Goal: Task Accomplishment & Management: Complete application form

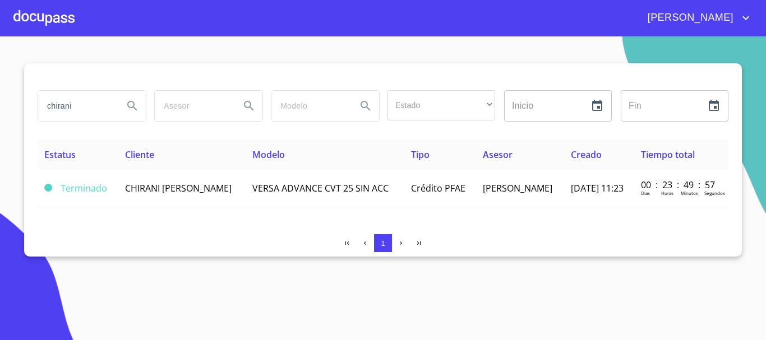
click at [54, 3] on div at bounding box center [43, 18] width 61 height 36
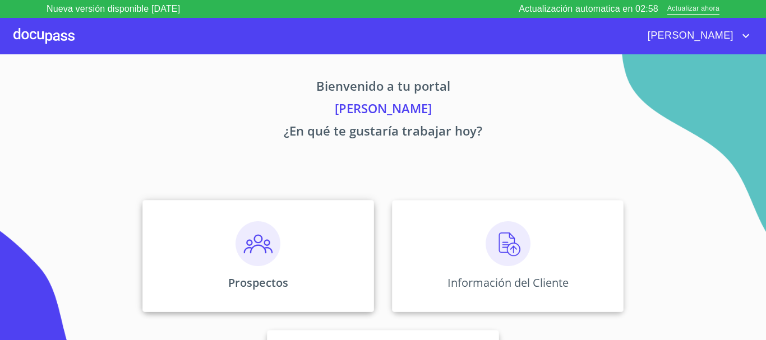
click at [259, 269] on div "Prospectos" at bounding box center [258, 256] width 232 height 112
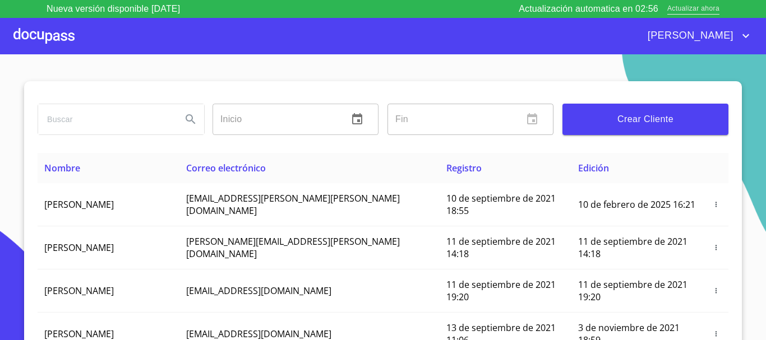
click at [689, 11] on span "Actualizar ahora" at bounding box center [693, 9] width 52 height 12
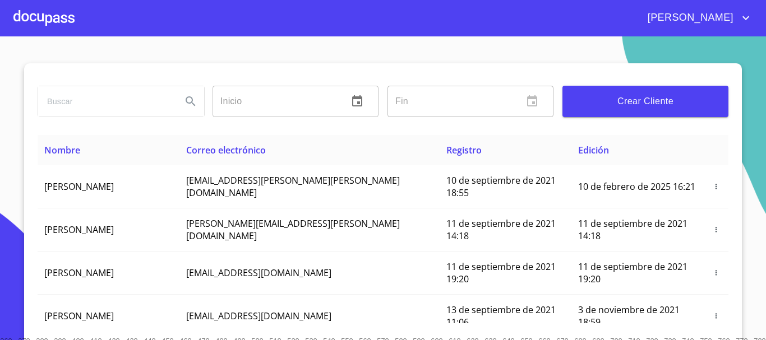
click at [95, 95] on input "search" at bounding box center [105, 101] width 135 height 30
type input "IOZIMAR"
click at [186, 101] on icon "Search" at bounding box center [190, 101] width 13 height 13
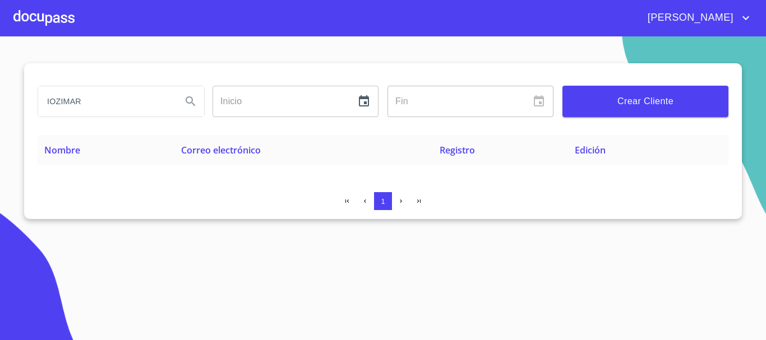
click at [658, 109] on button "Crear Cliente" at bounding box center [645, 101] width 166 height 31
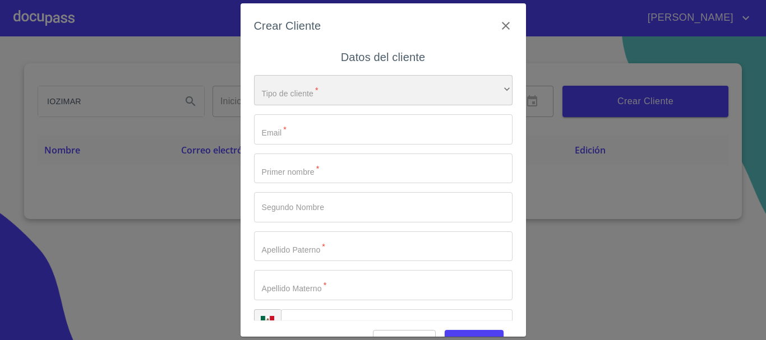
click at [266, 95] on div "​" at bounding box center [383, 90] width 258 height 30
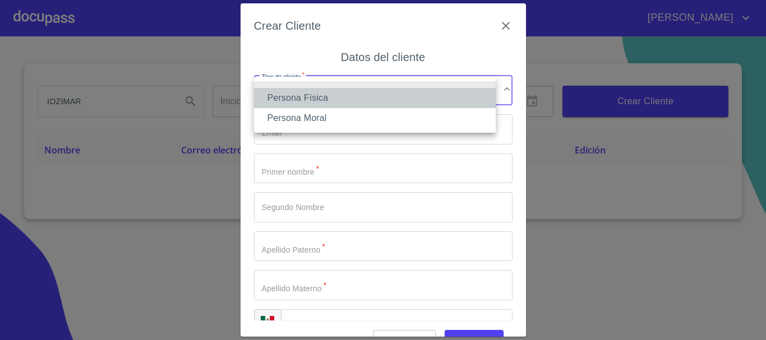
click at [287, 96] on li "Persona Física" at bounding box center [375, 98] width 242 height 20
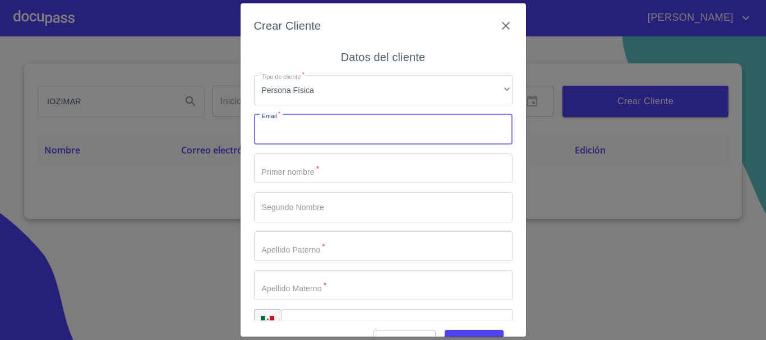
click at [283, 131] on input "Tipo de cliente   *" at bounding box center [383, 129] width 258 height 30
type input "S"
type input "[EMAIL_ADDRESS][DOMAIN_NAME]"
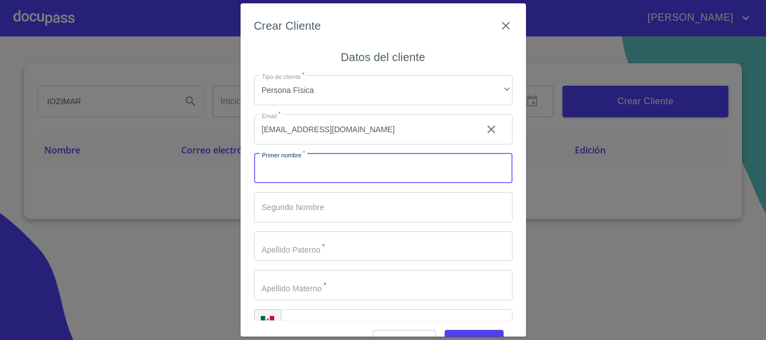
click at [309, 183] on input "Tipo de cliente   *" at bounding box center [383, 169] width 258 height 30
type input "IOZIMAR"
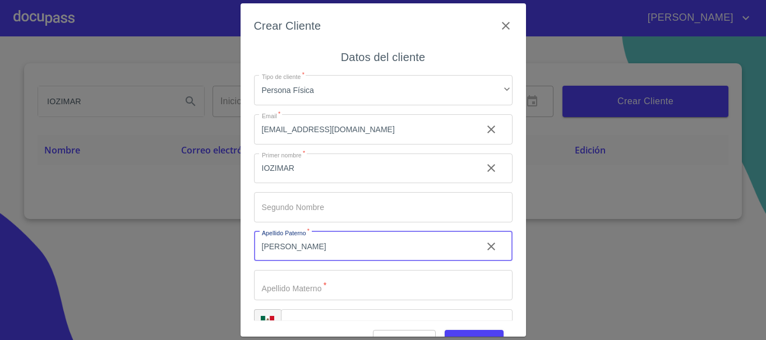
type input "[PERSON_NAME]"
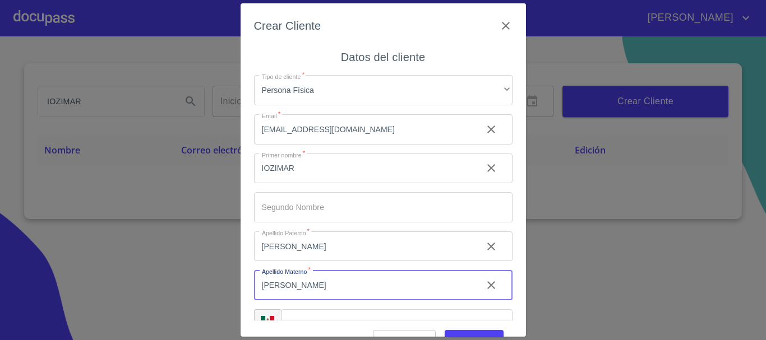
type input "[PERSON_NAME]"
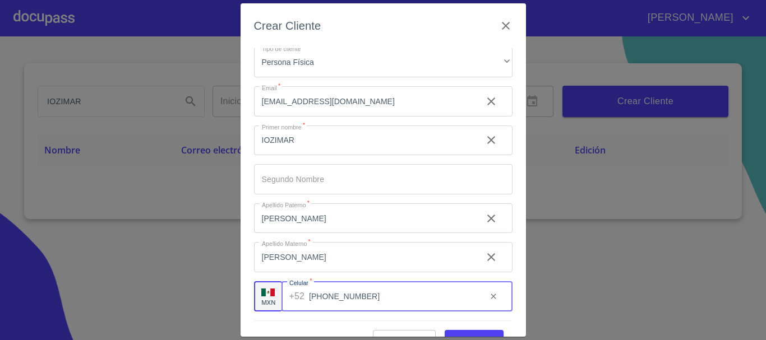
scroll to position [27, 0]
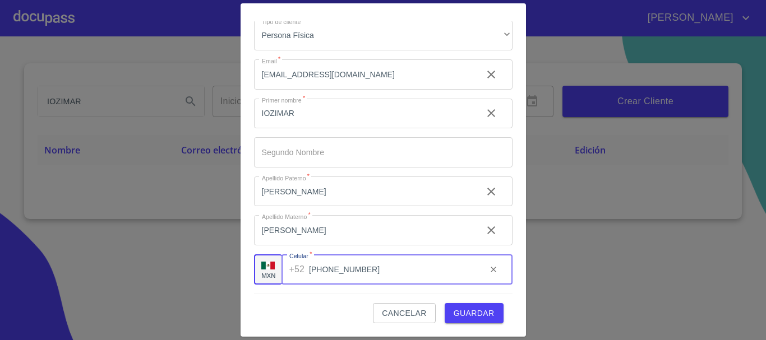
type input "[PHONE_NUMBER]"
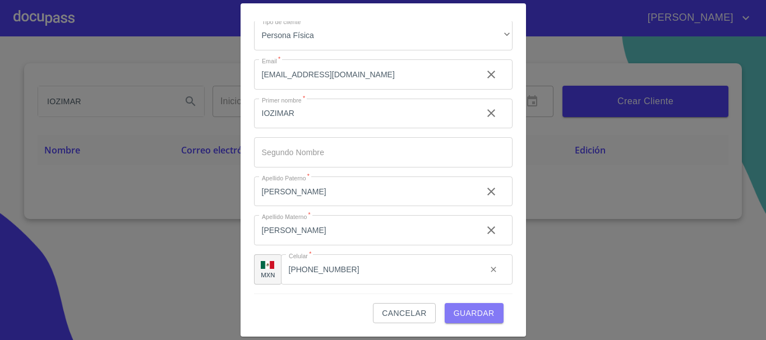
click at [478, 305] on button "Guardar" at bounding box center [474, 313] width 59 height 21
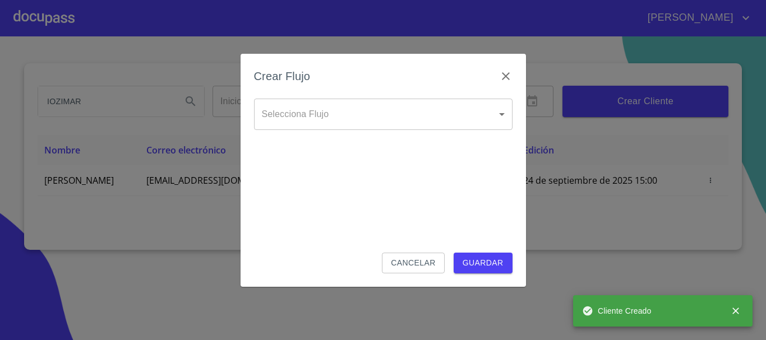
click at [301, 114] on body "[PERSON_NAME] Inicio ​ Fin ​ Crear Cliente Nombre Correo electrónico Registro E…" at bounding box center [383, 170] width 766 height 340
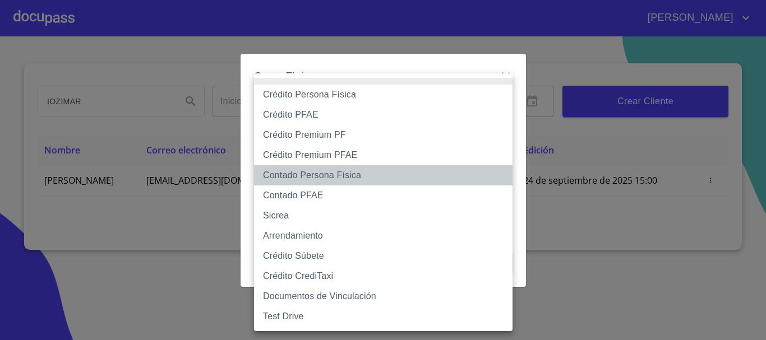
click at [335, 172] on li "Contado Persona Física" at bounding box center [383, 175] width 258 height 20
type input "60bf975b0d9865ccc2471536"
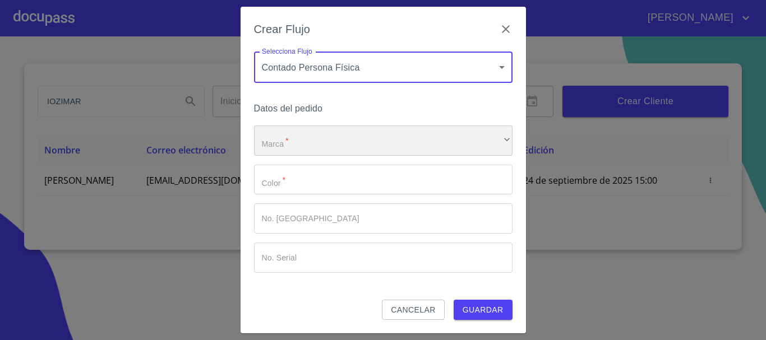
click at [315, 144] on div "​" at bounding box center [383, 141] width 258 height 30
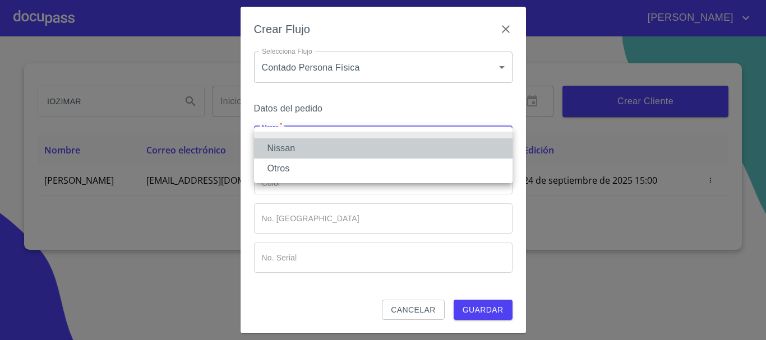
click at [315, 144] on li "Nissan" at bounding box center [383, 148] width 258 height 20
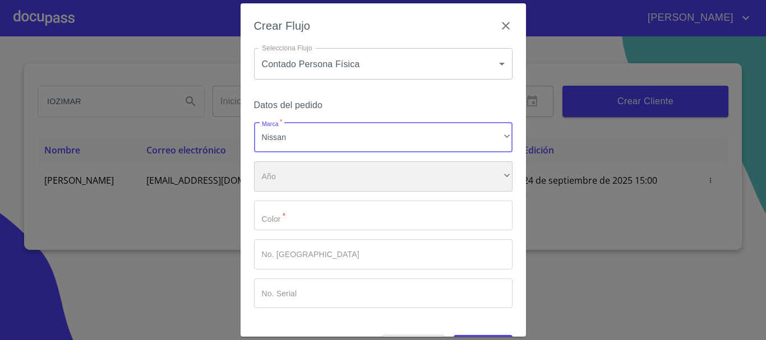
click at [297, 182] on div "​" at bounding box center [383, 176] width 258 height 30
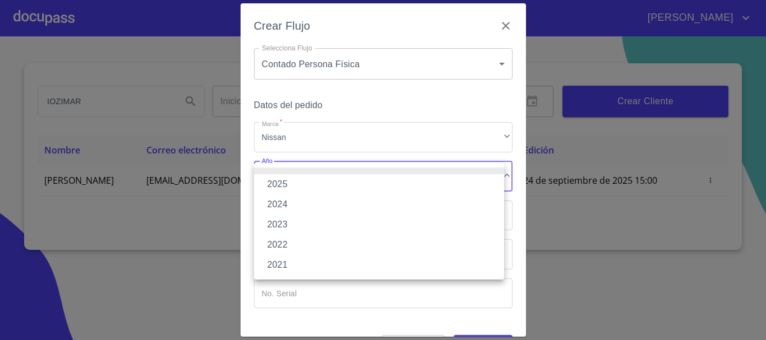
click at [297, 182] on li "2025" at bounding box center [379, 184] width 250 height 20
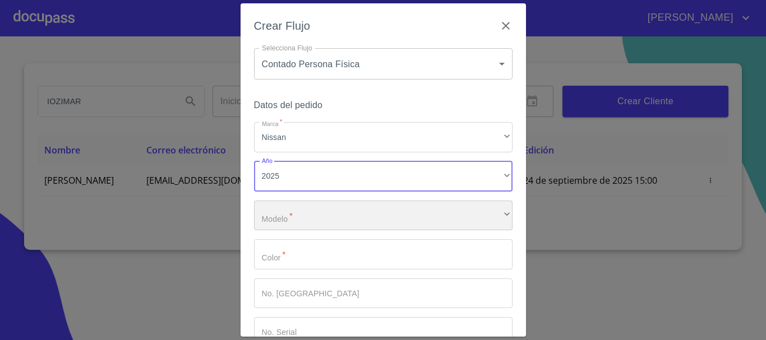
click at [292, 209] on div "​" at bounding box center [383, 216] width 258 height 30
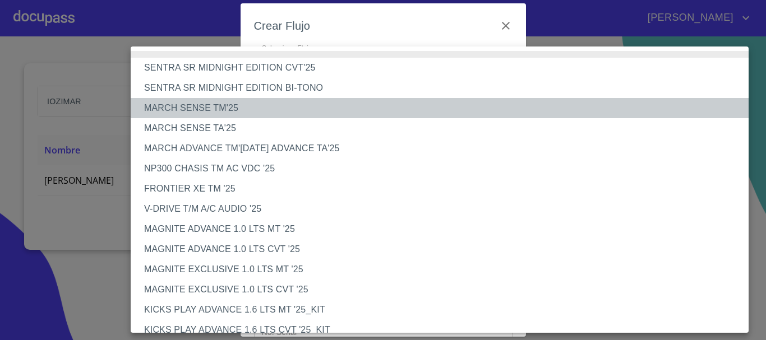
click at [227, 112] on li "MARCH SENSE TM'25" at bounding box center [444, 108] width 626 height 20
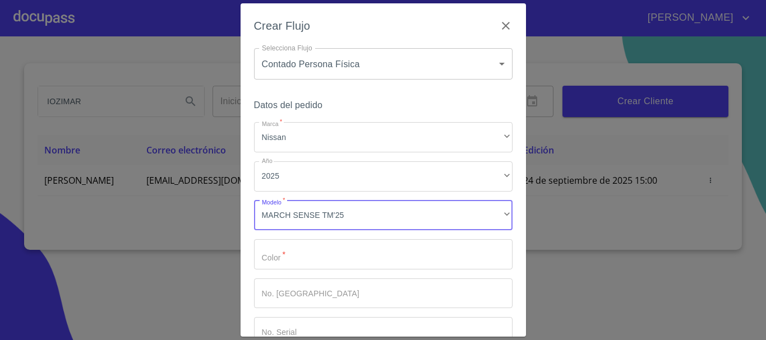
click at [290, 261] on input "Marca   *" at bounding box center [383, 254] width 258 height 30
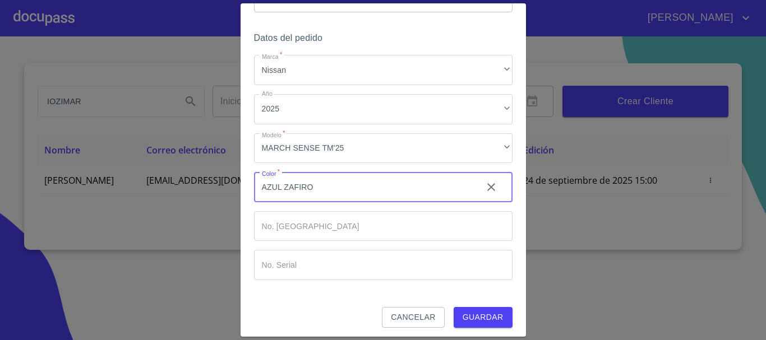
scroll to position [72, 0]
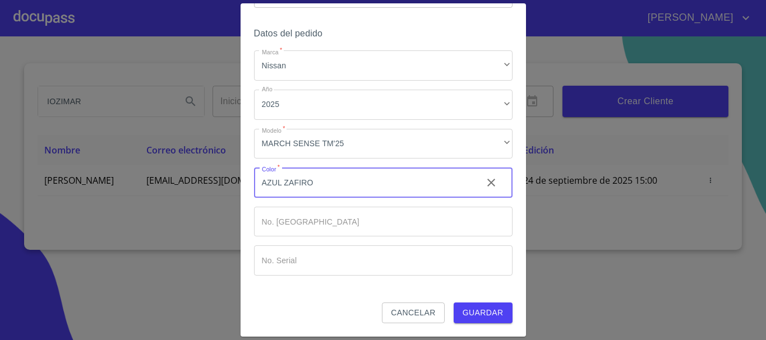
type input "AZUL ZAFIRO"
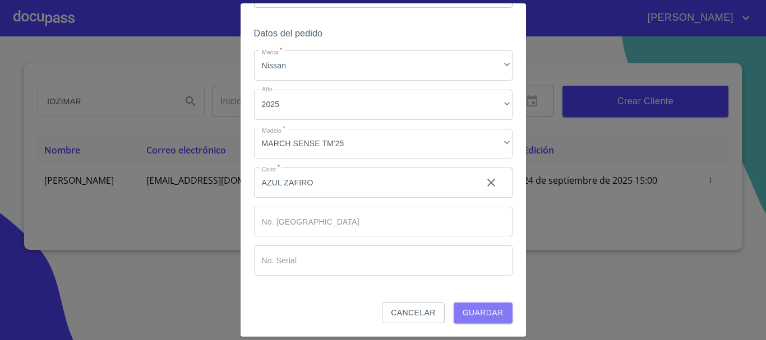
click at [483, 307] on span "Guardar" at bounding box center [483, 313] width 41 height 14
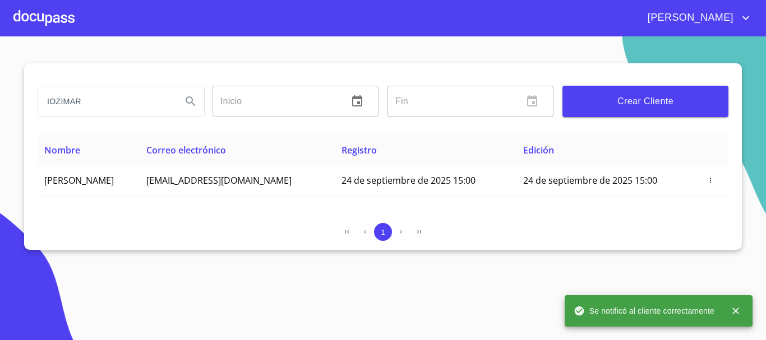
click at [37, 21] on div at bounding box center [43, 18] width 61 height 36
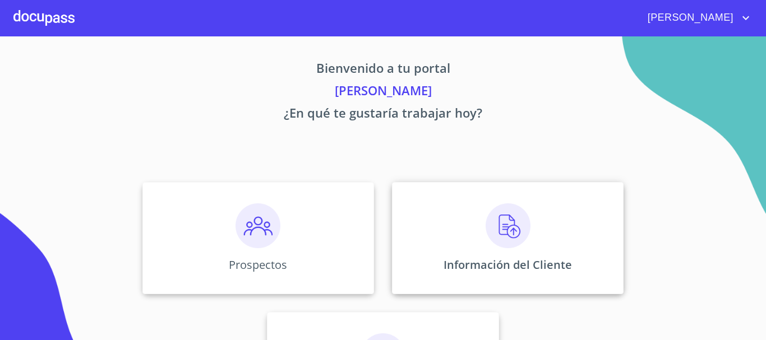
click at [533, 242] on div "Información del Cliente" at bounding box center [508, 238] width 232 height 112
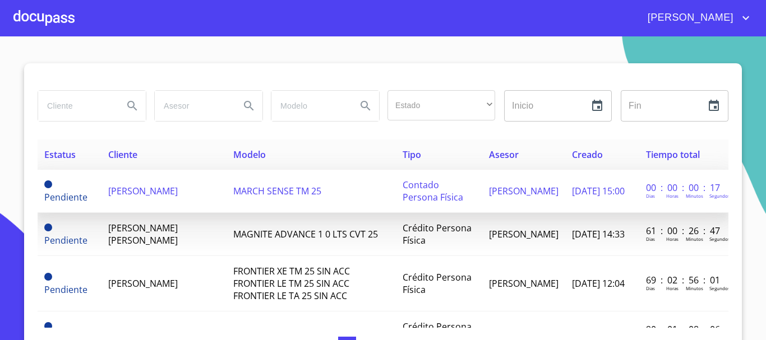
click at [121, 197] on span "[PERSON_NAME]" at bounding box center [143, 191] width 70 height 12
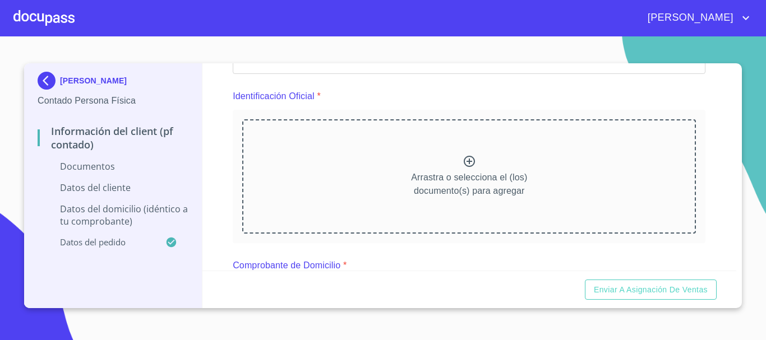
scroll to position [112, 0]
click at [466, 179] on p "Arrastra o selecciona el (los) documento(s) para agregar" at bounding box center [469, 186] width 116 height 27
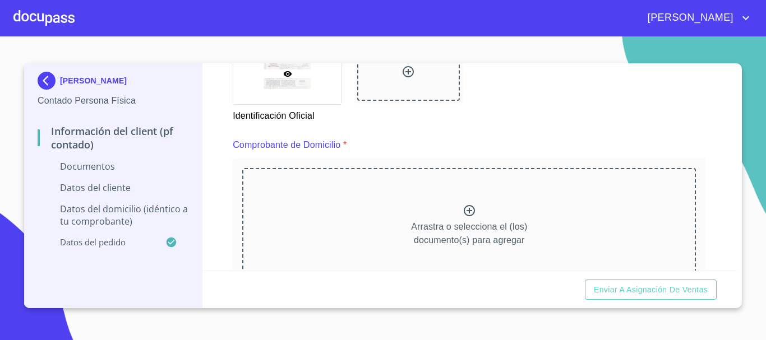
scroll to position [561, 0]
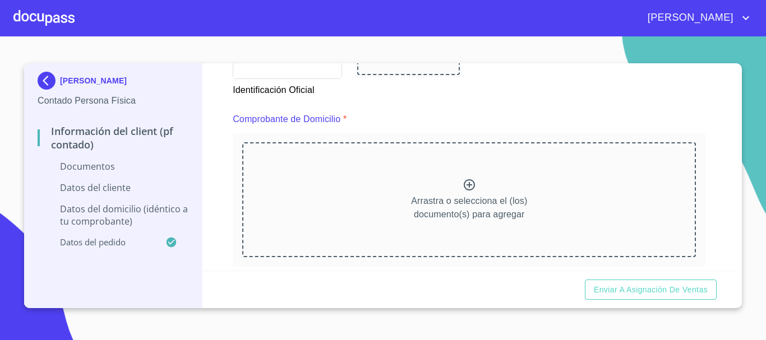
click at [441, 177] on div "Arrastra o selecciona el (los) documento(s) para agregar" at bounding box center [469, 199] width 454 height 114
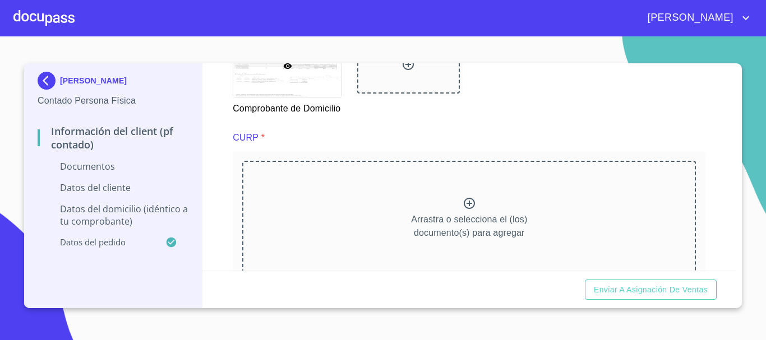
scroll to position [1009, 0]
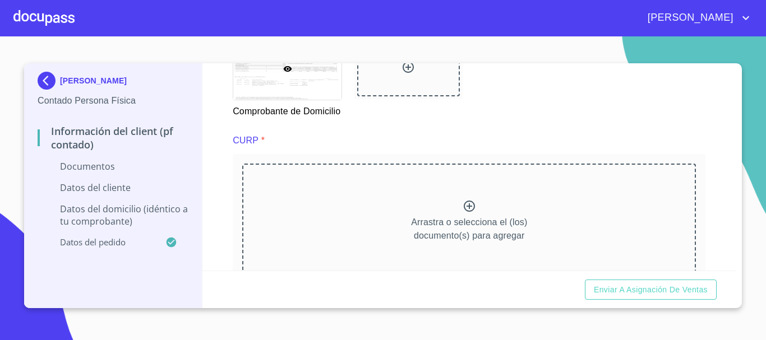
click at [421, 225] on div "Arrastra o selecciona el (los) documento(s) para agregar" at bounding box center [469, 221] width 454 height 114
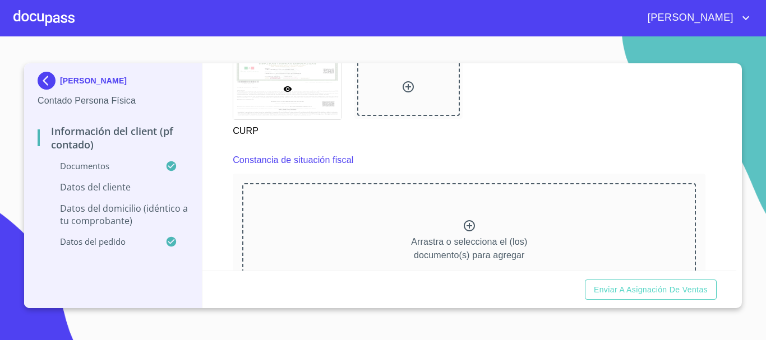
scroll to position [1458, 0]
click at [442, 237] on div "Arrastra o selecciona el (los) documento(s) para agregar" at bounding box center [469, 241] width 454 height 114
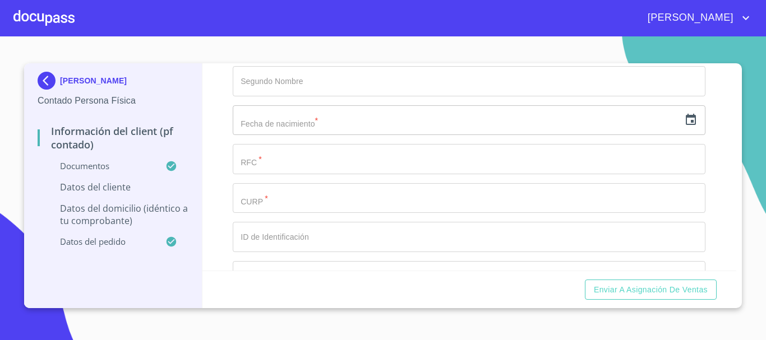
scroll to position [2187, 0]
click at [686, 123] on icon "button" at bounding box center [691, 117] width 10 height 11
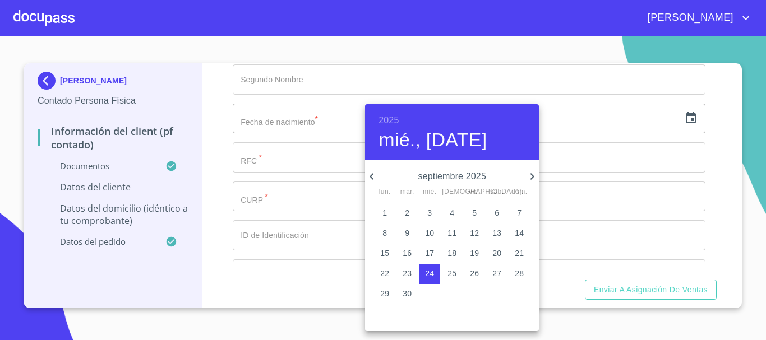
click at [384, 112] on div "2025 mié., [DATE]" at bounding box center [452, 132] width 174 height 56
click at [385, 112] on div "2025 mié., [DATE]" at bounding box center [452, 132] width 174 height 56
click at [388, 118] on h6 "2025" at bounding box center [388, 121] width 20 height 16
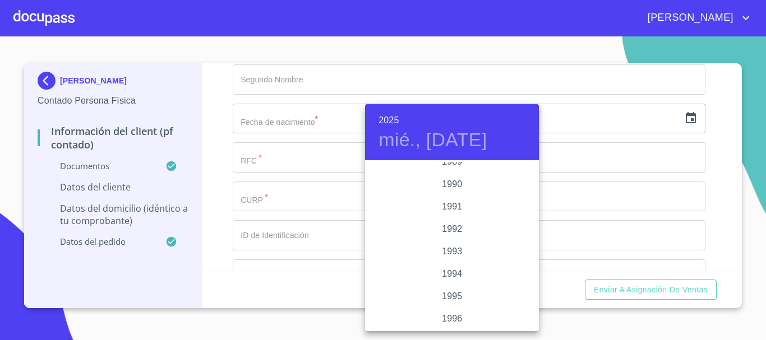
scroll to position [1390, 0]
click at [454, 165] on div "1987" at bounding box center [452, 173] width 174 height 22
type input "24 de sep. de 1987"
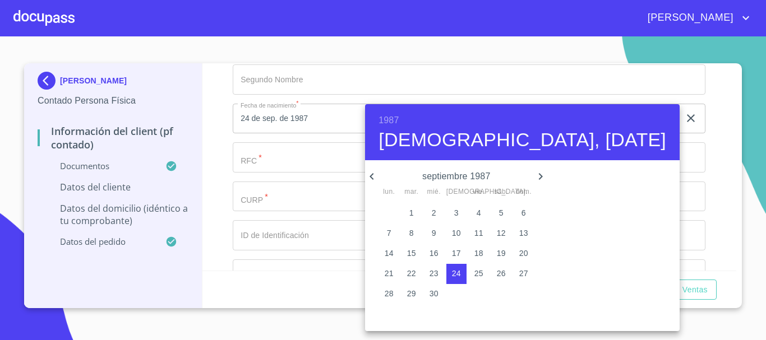
click at [360, 166] on div at bounding box center [383, 170] width 766 height 340
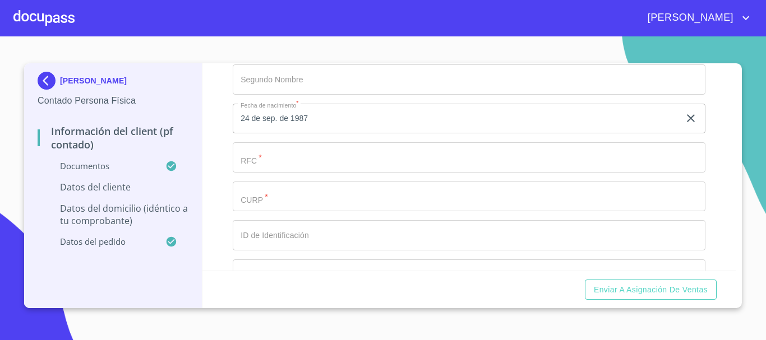
click at [415, 131] on input "24 de sep. de 1987" at bounding box center [458, 119] width 451 height 30
click at [687, 122] on icon "button" at bounding box center [691, 118] width 8 height 8
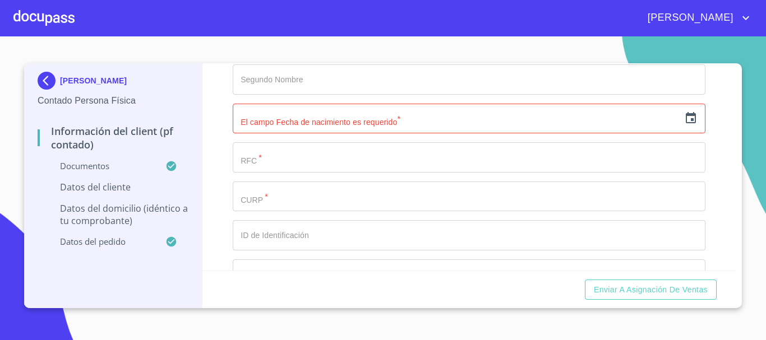
click at [684, 125] on icon "button" at bounding box center [690, 118] width 13 height 13
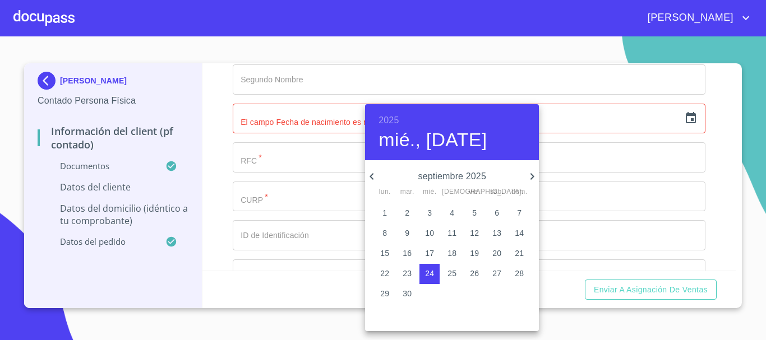
click at [397, 117] on h6 "2025" at bounding box center [388, 121] width 20 height 16
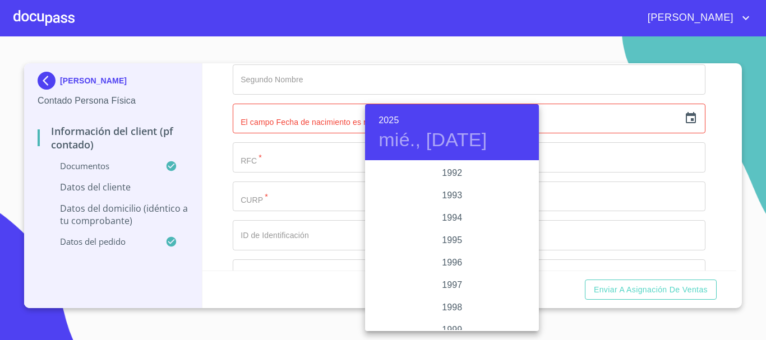
scroll to position [1334, 0]
click at [461, 238] on div "1987" at bounding box center [452, 229] width 174 height 22
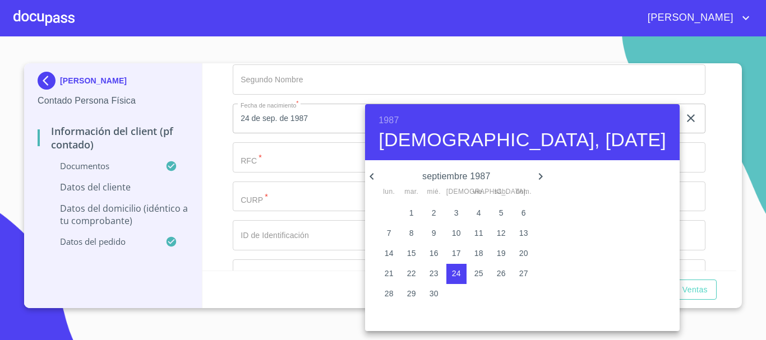
click at [367, 173] on icon "button" at bounding box center [371, 176] width 13 height 13
click at [368, 174] on icon "button" at bounding box center [371, 176] width 13 height 13
click at [429, 271] on p "20" at bounding box center [433, 273] width 9 height 11
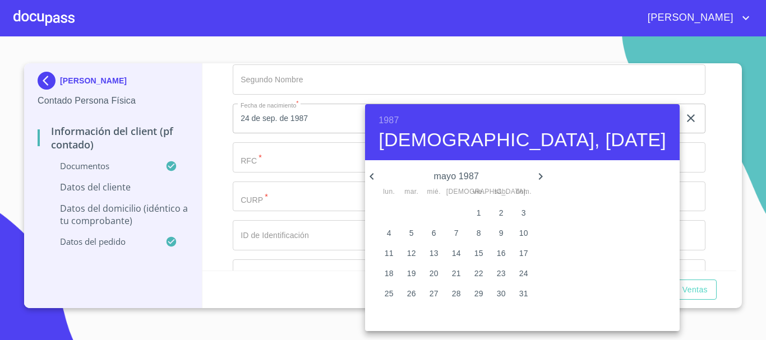
type input "20 de may. de 1987"
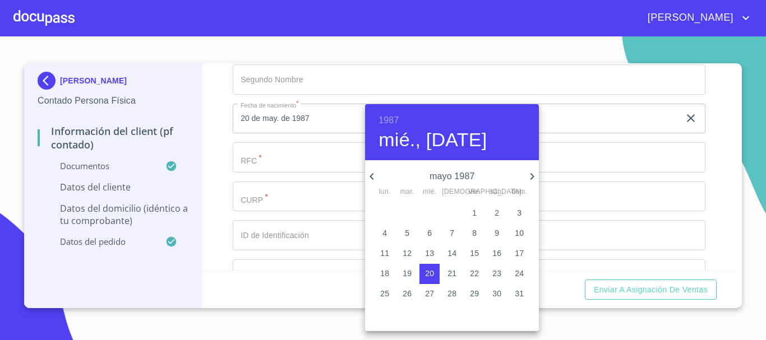
click at [262, 165] on div at bounding box center [383, 170] width 766 height 340
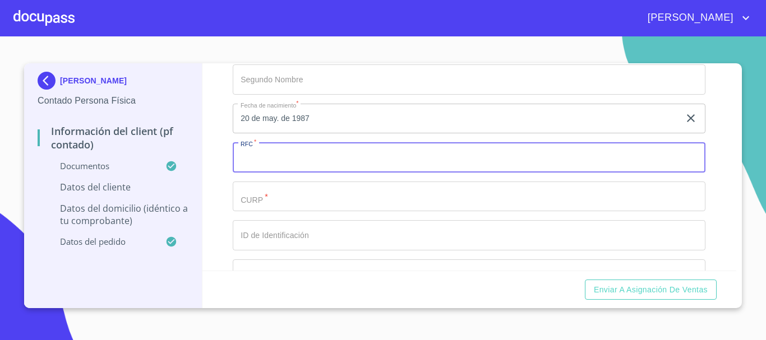
click at [265, 173] on input "Documento de identificación.   *" at bounding box center [469, 157] width 473 height 30
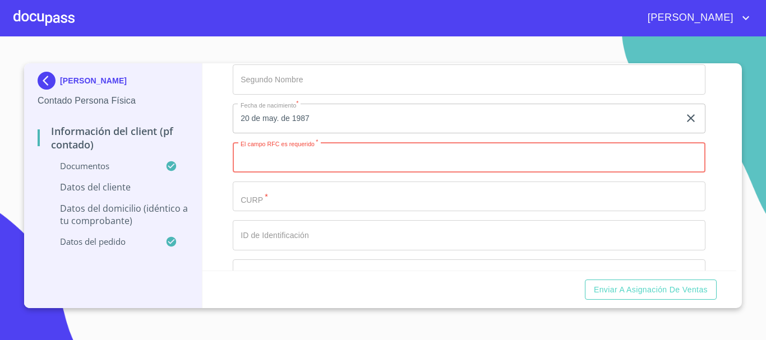
click at [274, 173] on input "Documento de identificación.   *" at bounding box center [469, 157] width 473 height 30
paste input "SAOI870520QB9"
type input "SAOI870520QB9"
click at [288, 210] on input "Documento de identificación.   *" at bounding box center [469, 197] width 473 height 30
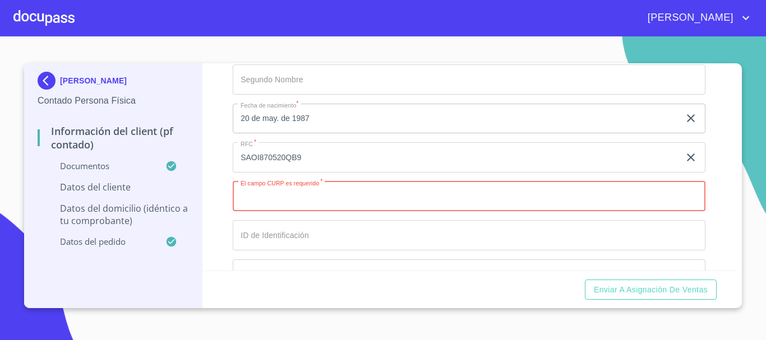
click at [308, 209] on input "Documento de identificación.   *" at bounding box center [469, 197] width 473 height 30
paste input "SAOI870520HJCNRZ04"
type input "SAOI870520HJCNRZ04"
click at [318, 251] on input "Documento de identificación.   *" at bounding box center [469, 235] width 473 height 30
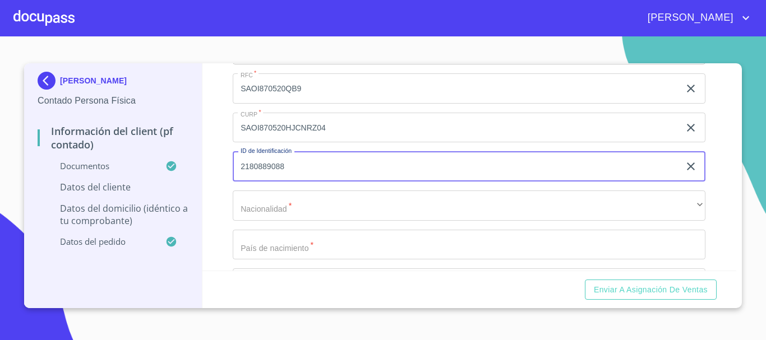
scroll to position [2355, 0]
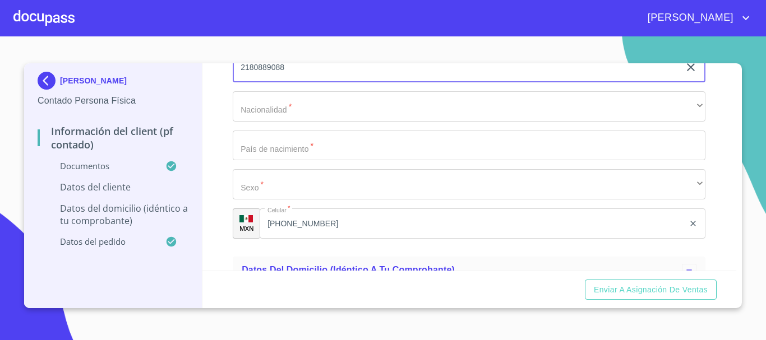
type input "2180889088"
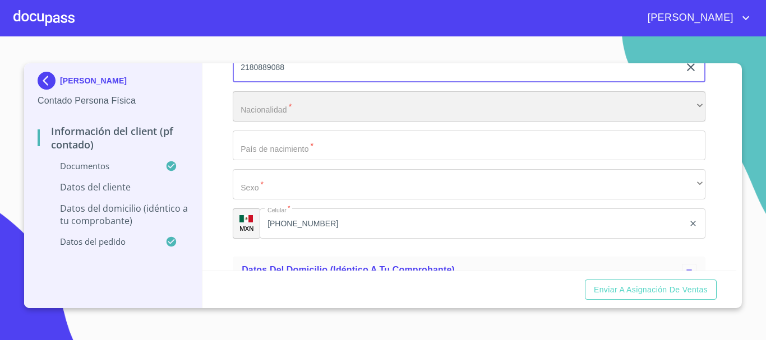
click at [270, 109] on div "​" at bounding box center [469, 106] width 473 height 30
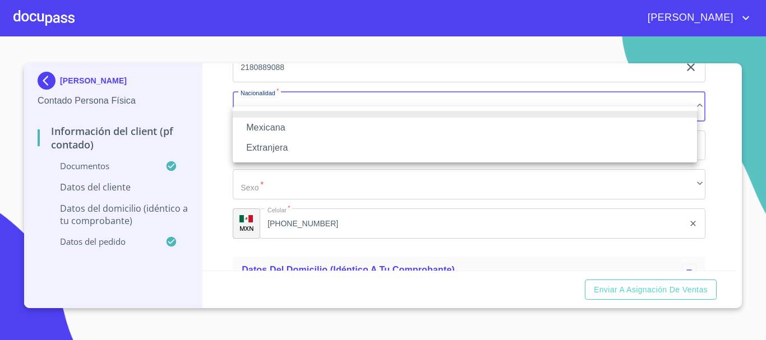
click at [266, 119] on li "Mexicana" at bounding box center [465, 128] width 464 height 20
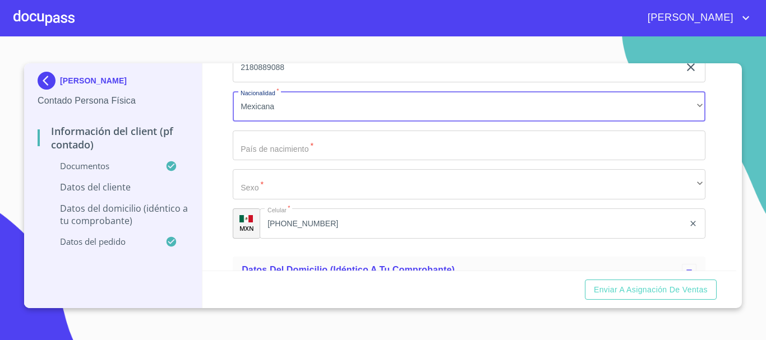
click at [263, 157] on input "Documento de identificación.   *" at bounding box center [469, 146] width 473 height 30
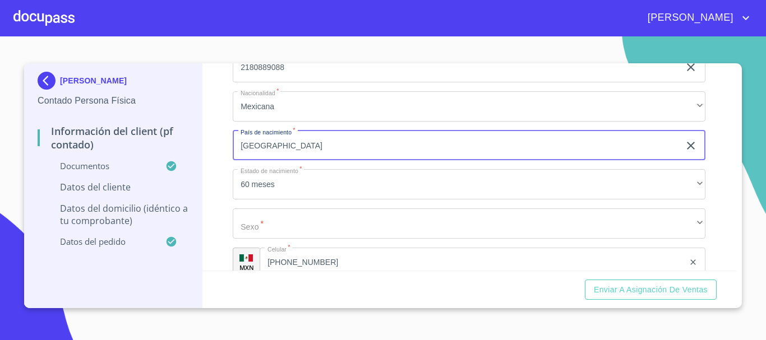
type input "[GEOGRAPHIC_DATA]"
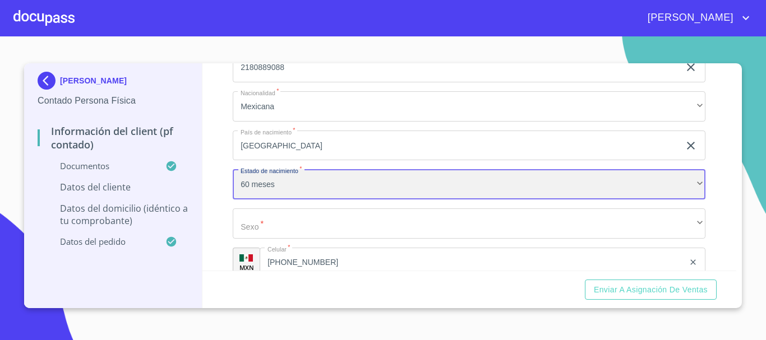
click at [258, 200] on div "60 meses" at bounding box center [469, 184] width 473 height 30
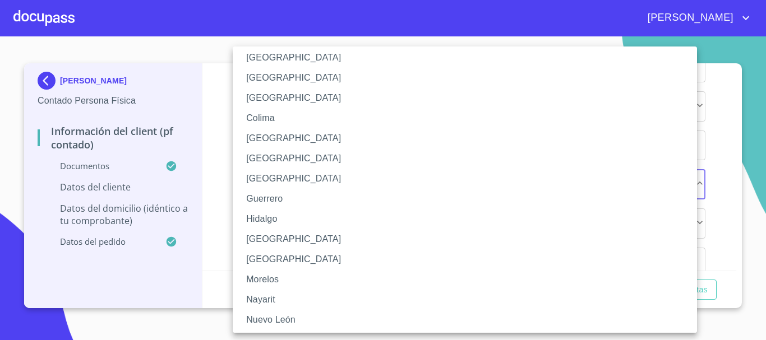
scroll to position [112, 0]
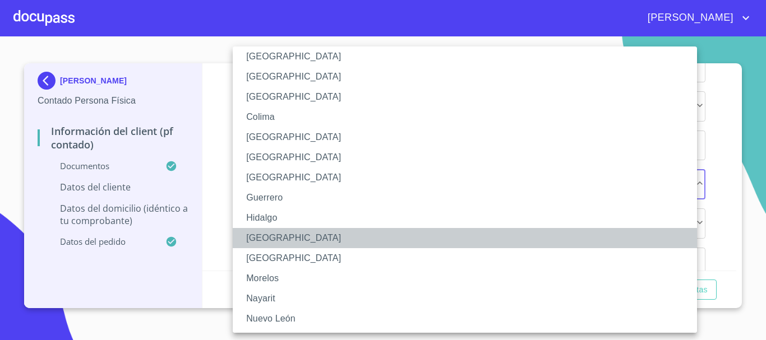
click at [263, 234] on li "[GEOGRAPHIC_DATA]" at bounding box center [469, 238] width 473 height 20
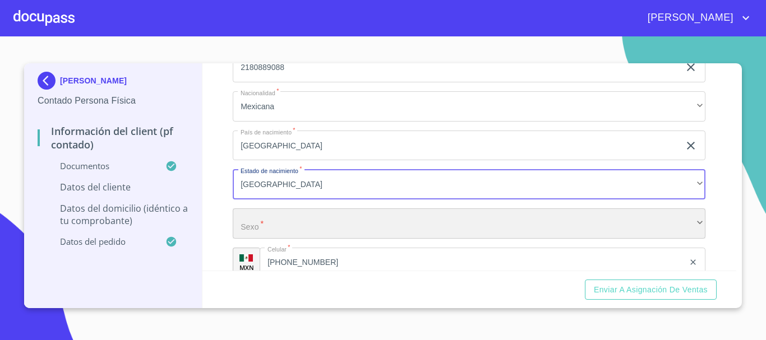
click at [284, 231] on div "​" at bounding box center [469, 224] width 473 height 30
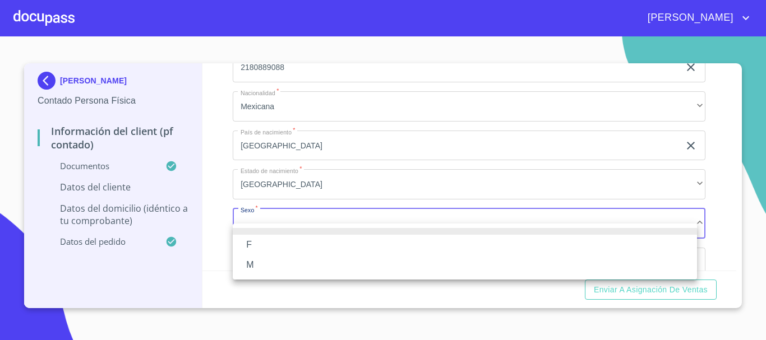
click at [280, 258] on li "M" at bounding box center [465, 265] width 464 height 20
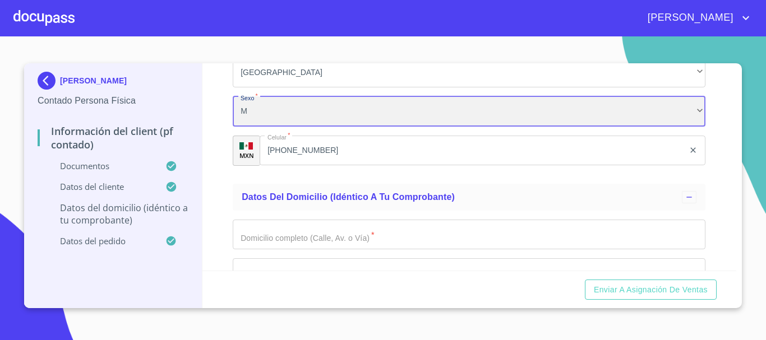
scroll to position [2523, 0]
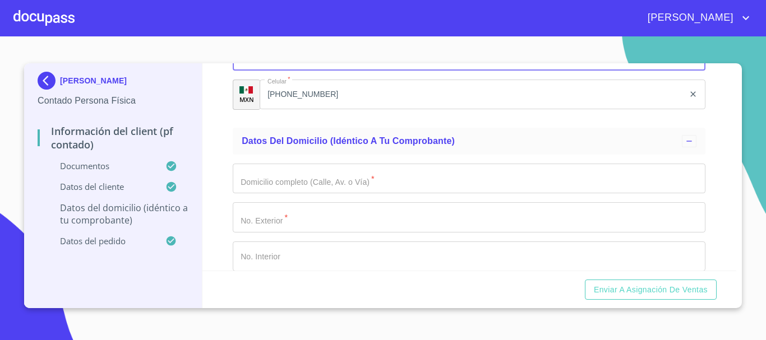
click at [316, 194] on input "Documento de identificación.   *" at bounding box center [469, 179] width 473 height 30
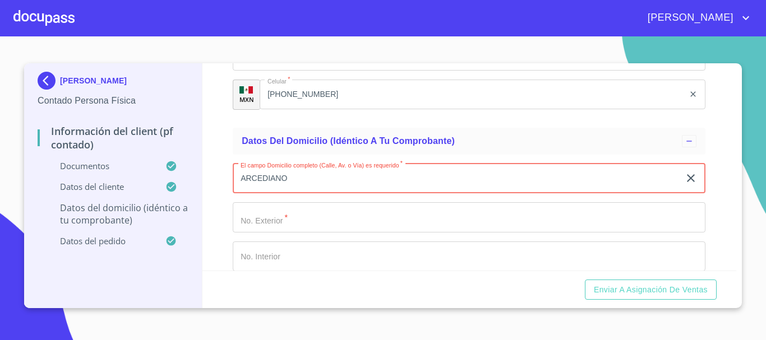
type input "ARCEDIANO"
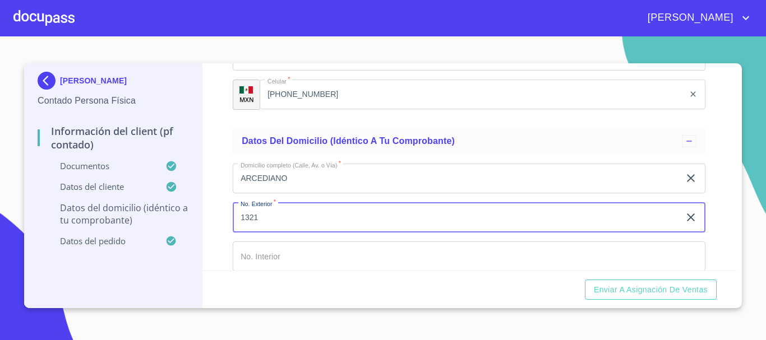
scroll to position [2691, 0]
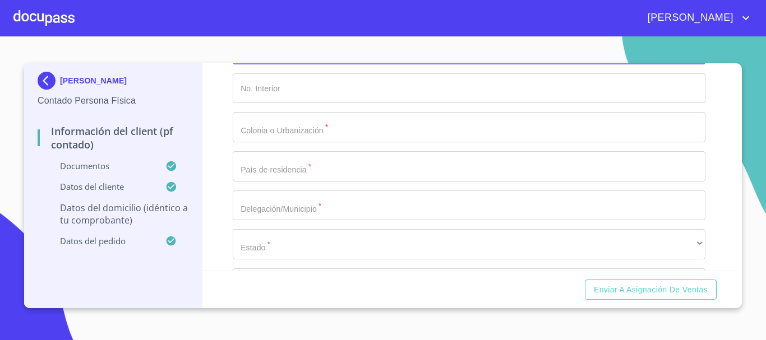
type input "1321"
click at [272, 142] on input "Documento de identificación.   *" at bounding box center [469, 127] width 473 height 30
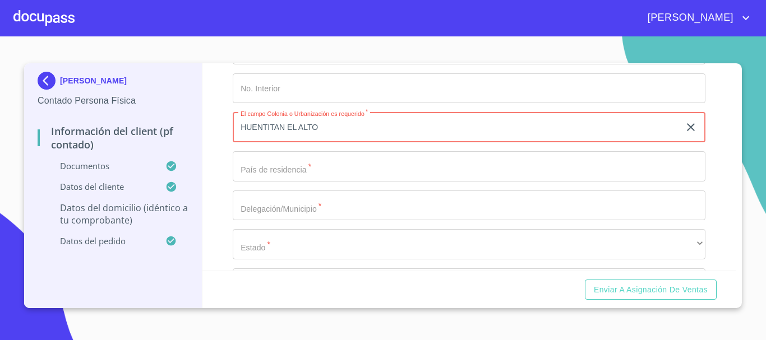
type input "HUENTITAN EL ALTO"
click at [307, 181] on input "Documento de identificación.   *" at bounding box center [469, 166] width 473 height 30
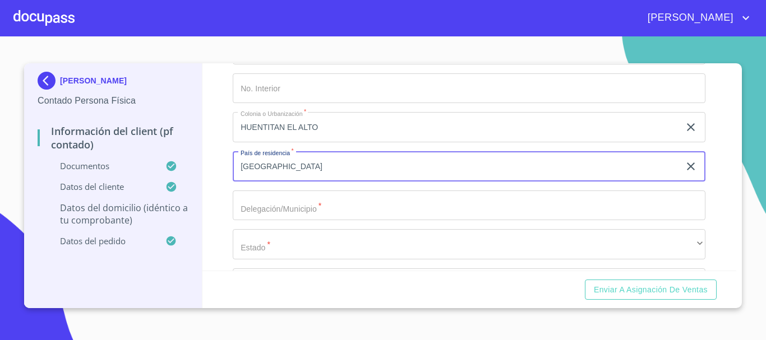
type input "[GEOGRAPHIC_DATA]"
type input "Q"
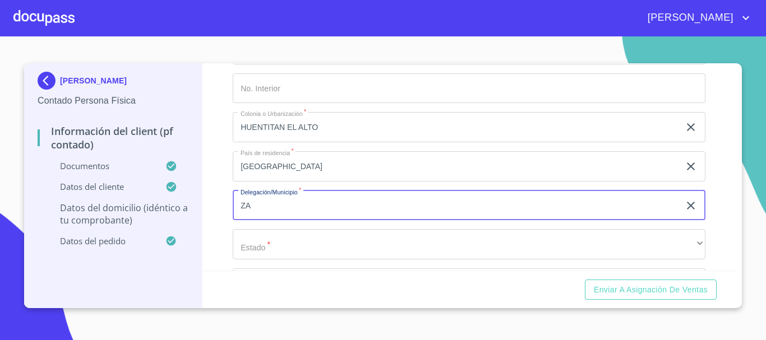
type input "Z"
type input "[GEOGRAPHIC_DATA]"
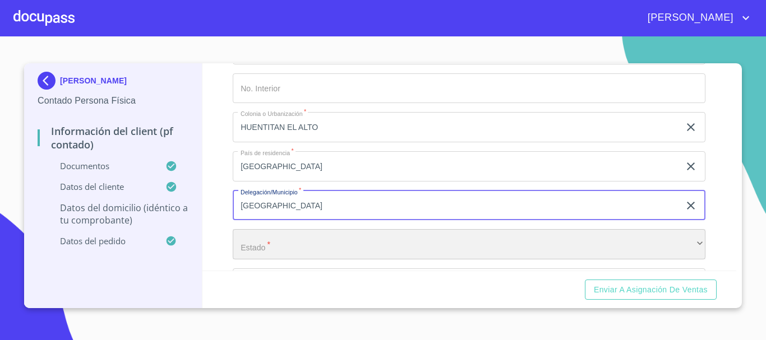
click at [276, 253] on div "​" at bounding box center [469, 244] width 473 height 30
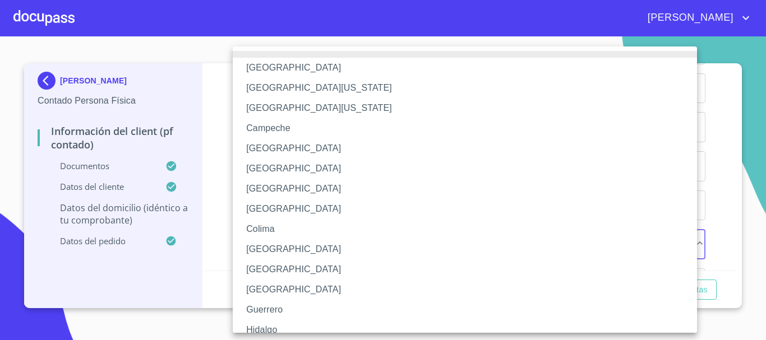
scroll to position [112, 0]
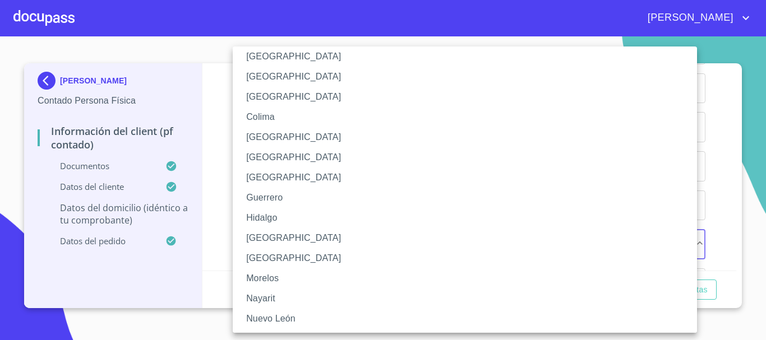
click at [275, 237] on li "[GEOGRAPHIC_DATA]" at bounding box center [469, 238] width 473 height 20
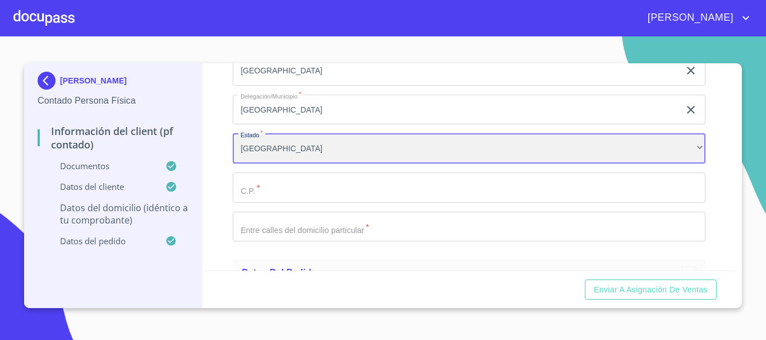
scroll to position [2862, 0]
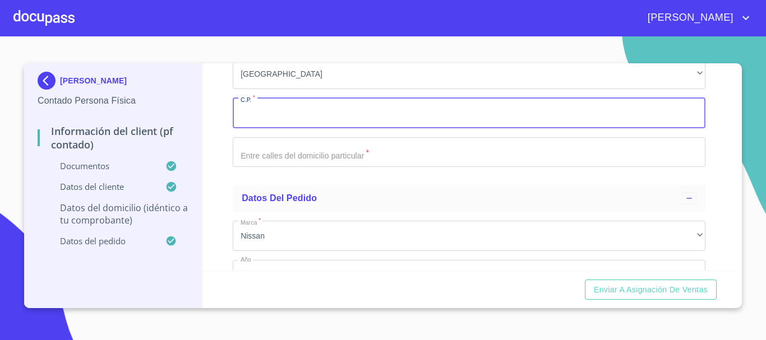
click at [286, 117] on input "Documento de identificación.   *" at bounding box center [469, 113] width 473 height 30
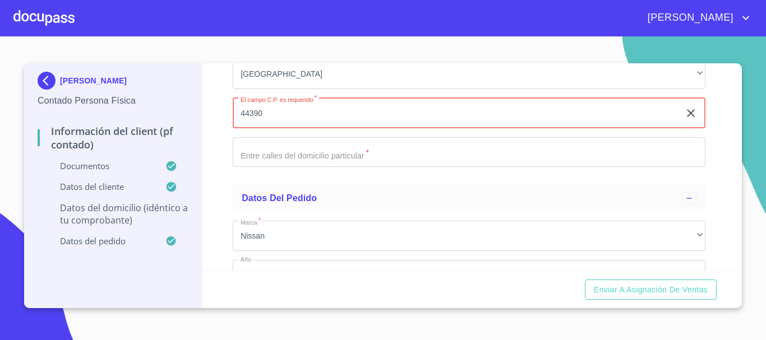
type input "44390"
click at [306, 168] on input "Documento de identificación.   *" at bounding box center [469, 152] width 473 height 30
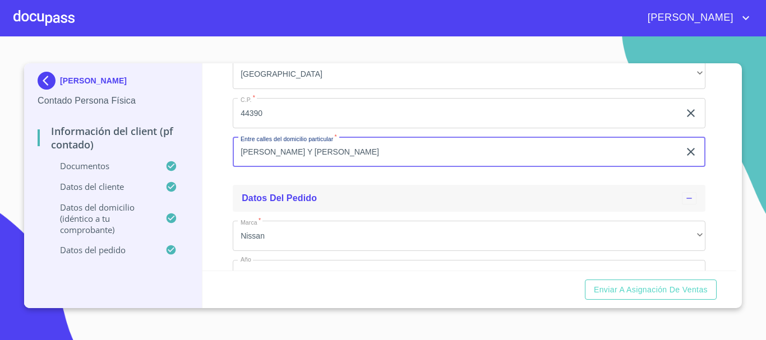
type input "[PERSON_NAME] Y [PERSON_NAME]"
click at [345, 205] on div "Datos del pedido" at bounding box center [462, 198] width 440 height 13
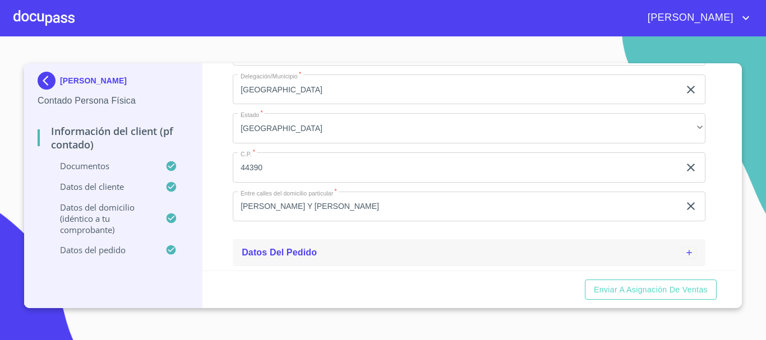
scroll to position [2821, 0]
click at [271, 251] on span "Datos del pedido" at bounding box center [279, 253] width 75 height 10
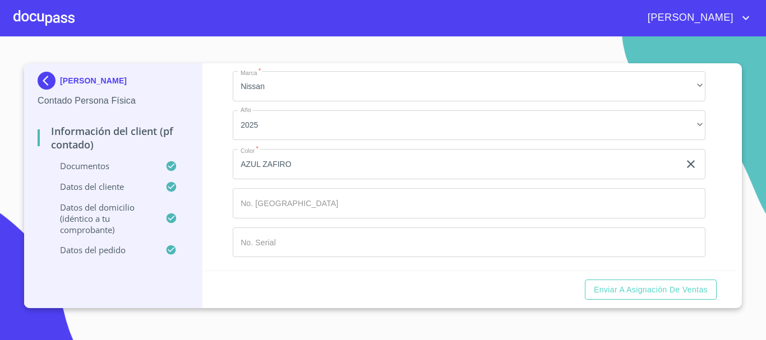
scroll to position [3025, 0]
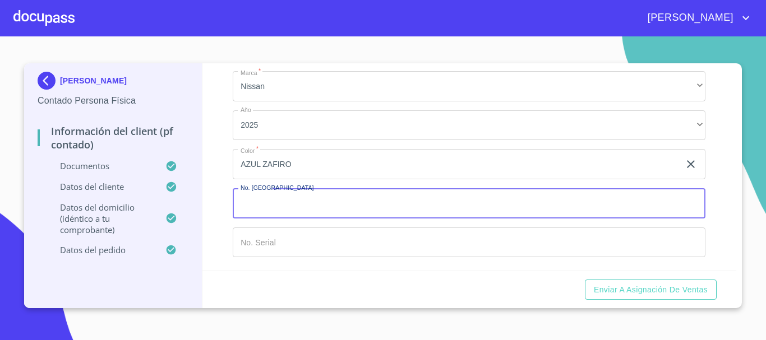
click at [296, 205] on input "Documento de identificación.   *" at bounding box center [469, 203] width 473 height 30
click at [291, 204] on input "Documento de identificación.   *" at bounding box center [469, 203] width 473 height 30
type input "149309"
click at [289, 249] on input "Documento de identificación.   *" at bounding box center [469, 243] width 473 height 30
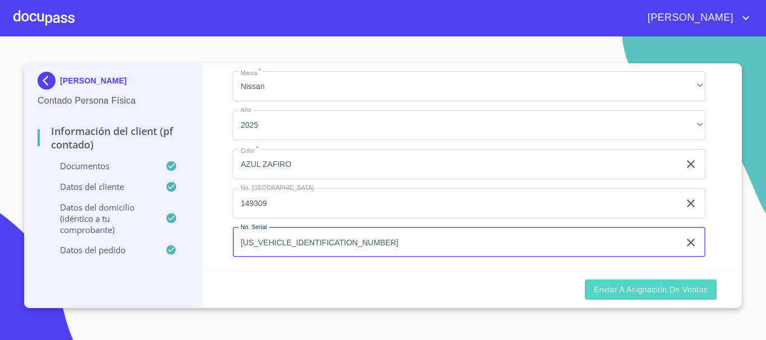
type input "[US_VEHICLE_IDENTIFICATION_NUMBER]"
click at [641, 294] on span "Enviar a Asignación de Ventas" at bounding box center [651, 290] width 114 height 14
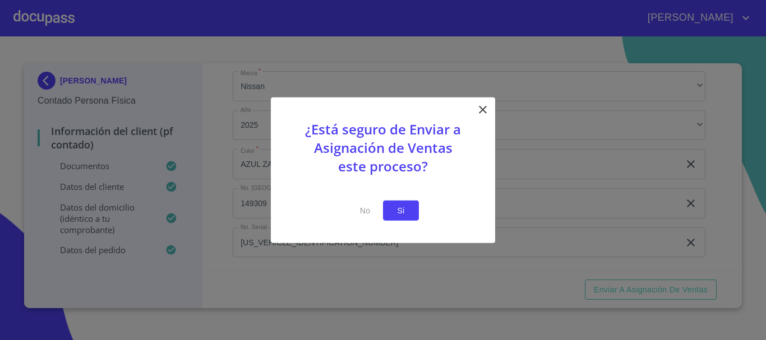
click at [405, 213] on span "Si" at bounding box center [401, 211] width 18 height 14
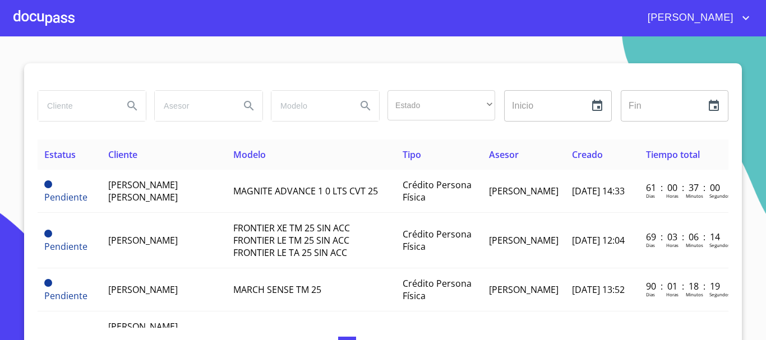
click at [26, 20] on div at bounding box center [43, 18] width 61 height 36
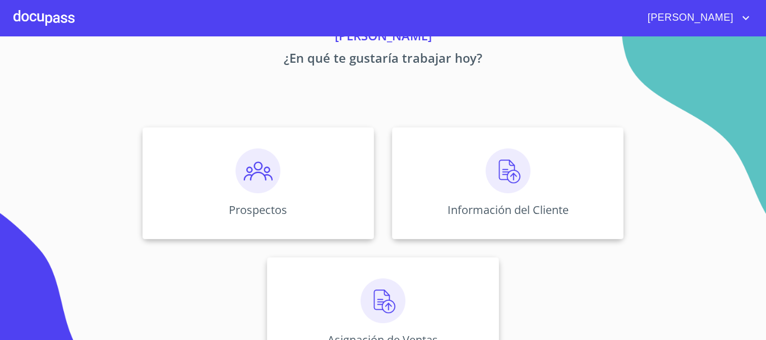
scroll to position [93, 0]
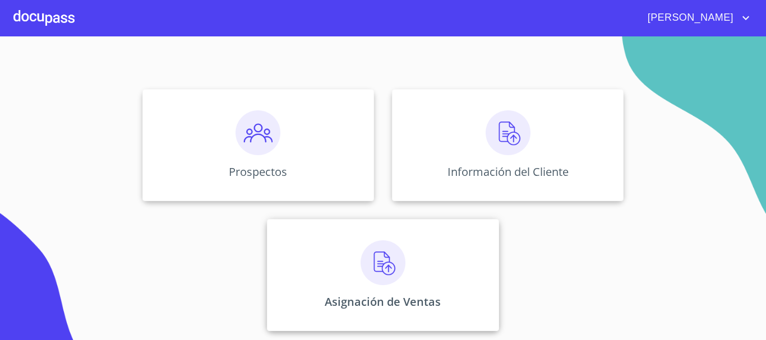
click at [367, 278] on img at bounding box center [383, 263] width 45 height 45
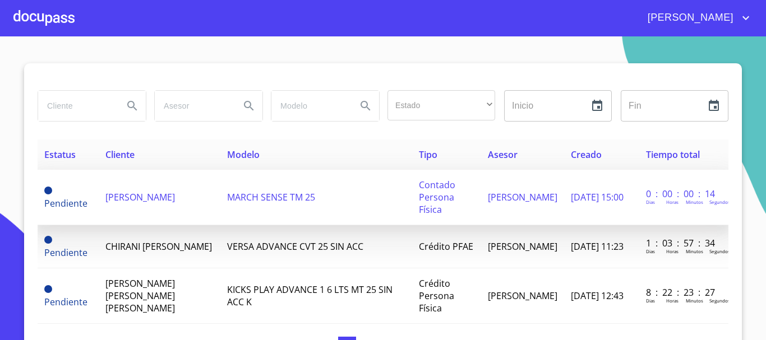
click at [105, 192] on span "[PERSON_NAME]" at bounding box center [140, 197] width 70 height 12
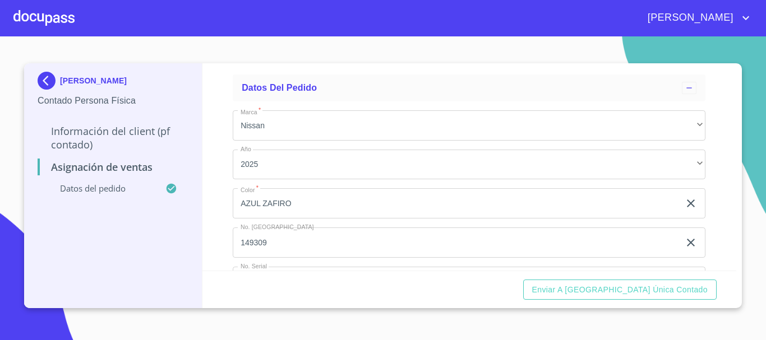
scroll to position [94, 0]
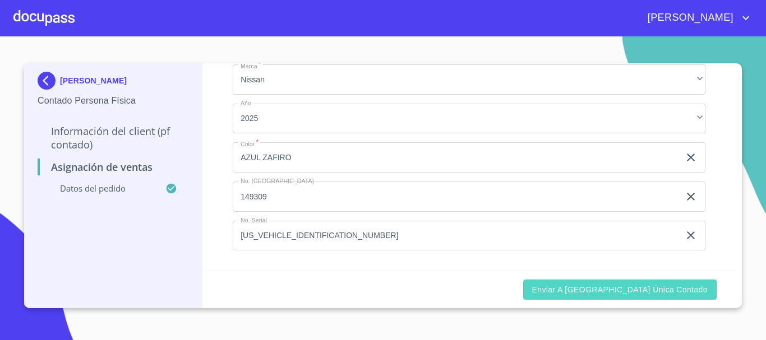
click at [672, 287] on span "Enviar a [GEOGRAPHIC_DATA] única contado" at bounding box center [620, 290] width 176 height 14
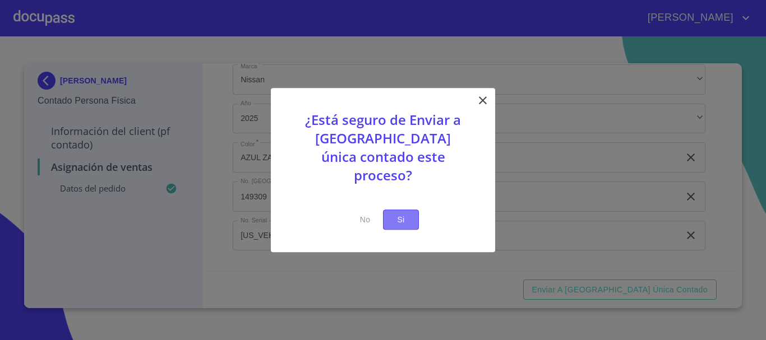
click at [413, 210] on button "Si" at bounding box center [401, 220] width 36 height 21
